Goal: Task Accomplishment & Management: Manage account settings

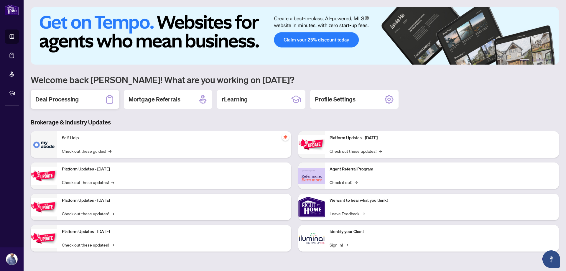
click at [70, 99] on h2 "Deal Processing" at bounding box center [56, 99] width 43 height 8
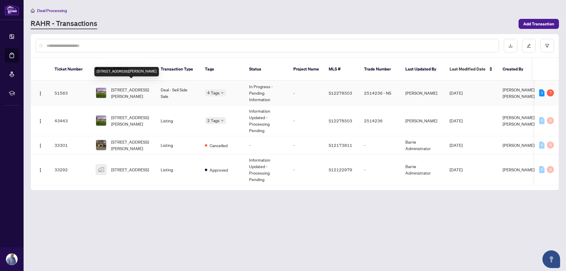
click at [134, 86] on span "[STREET_ADDRESS][PERSON_NAME]" at bounding box center [131, 92] width 40 height 13
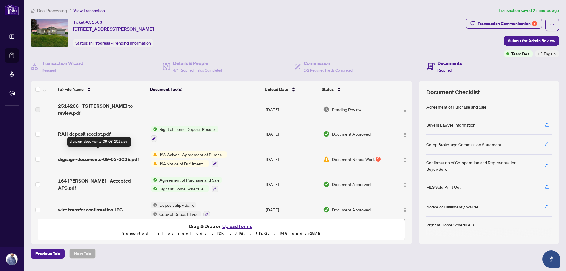
click at [131, 156] on span "digisign-documents-09-03-2025.pdf" at bounding box center [98, 159] width 81 height 7
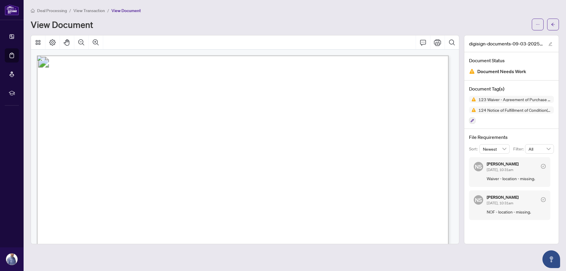
click at [268, 22] on div "View Document" at bounding box center [279, 24] width 497 height 9
click at [378, 23] on div "View Document" at bounding box center [279, 24] width 497 height 9
click at [56, 10] on span "Deal Processing" at bounding box center [52, 10] width 30 height 5
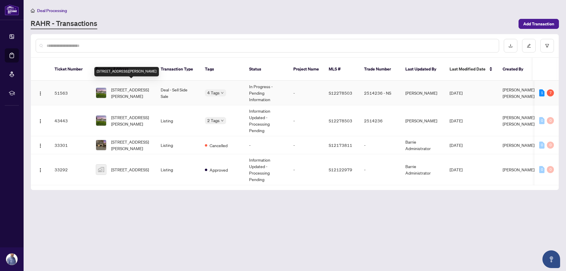
click at [114, 86] on span "[STREET_ADDRESS][PERSON_NAME]" at bounding box center [131, 92] width 40 height 13
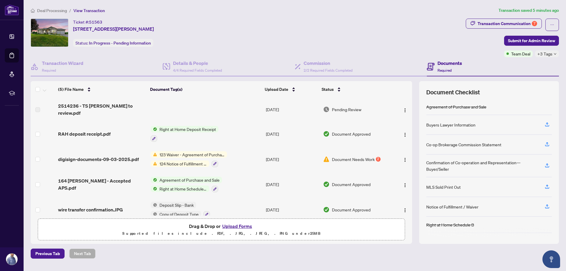
click at [279, 54] on div "Ticket #: 51563 [STREET_ADDRESS][PERSON_NAME] Status: In Progress - Pending Inf…" at bounding box center [246, 38] width 435 height 39
click at [99, 107] on span "2514236 - TS [PERSON_NAME] to review.pdf" at bounding box center [101, 109] width 87 height 14
click at [162, 151] on span "123 Waiver - Agreement of Purchase and Sale" at bounding box center [192, 154] width 70 height 6
click at [91, 156] on span "digisign-documents-09-03-2025.pdf" at bounding box center [98, 159] width 81 height 7
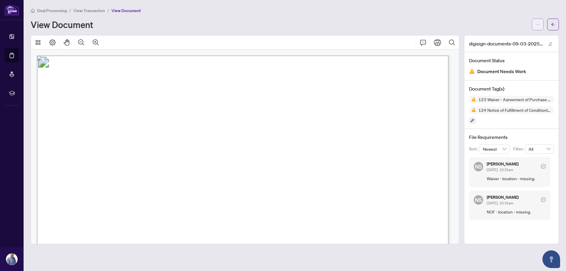
click at [538, 27] on span "button" at bounding box center [537, 24] width 4 height 9
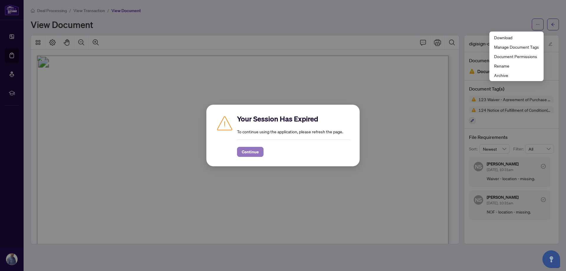
click at [253, 153] on span "Continue" at bounding box center [250, 151] width 17 height 9
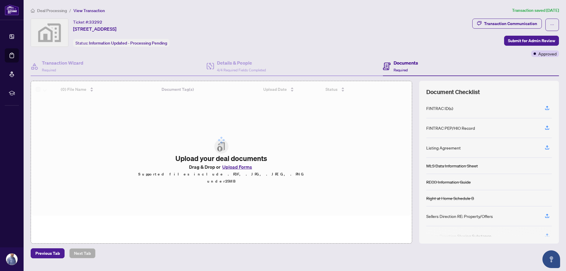
click at [243, 30] on div "Ticket #: 33292 75 Indian Trail, Collingwood, ON, Canada Status: Information Up…" at bounding box center [250, 33] width 439 height 28
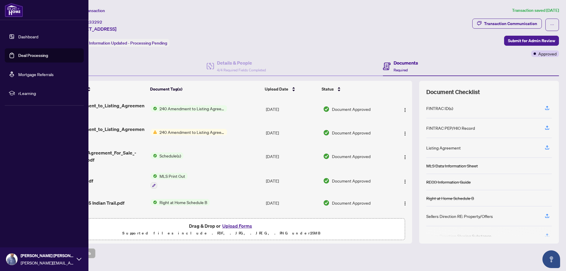
click at [17, 256] on img at bounding box center [11, 258] width 11 height 11
click at [25, 223] on span "Logout" at bounding box center [23, 223] width 13 height 9
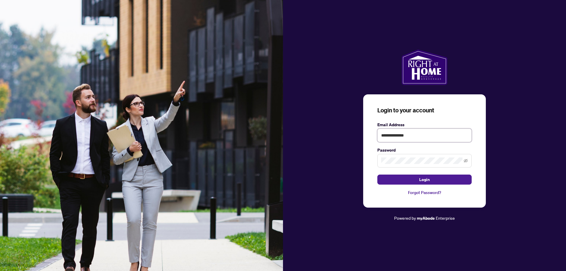
click at [414, 134] on input "**********" at bounding box center [424, 135] width 94 height 14
type input "**********"
click at [418, 179] on button "Login" at bounding box center [424, 179] width 94 height 10
